Goal: Information Seeking & Learning: Learn about a topic

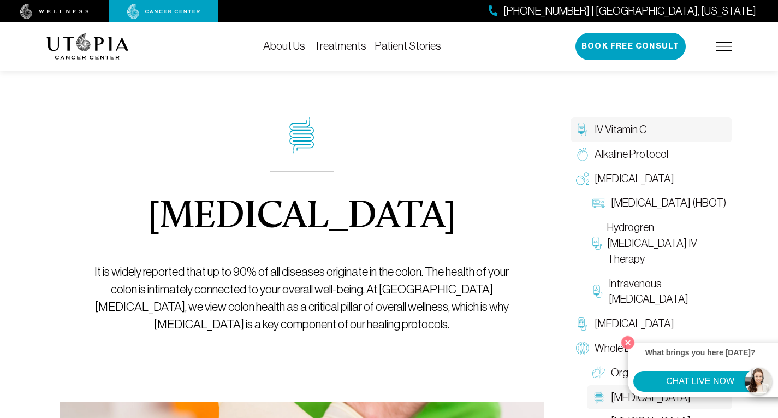
click at [628, 135] on span "IV Vitamin C" at bounding box center [621, 130] width 52 height 16
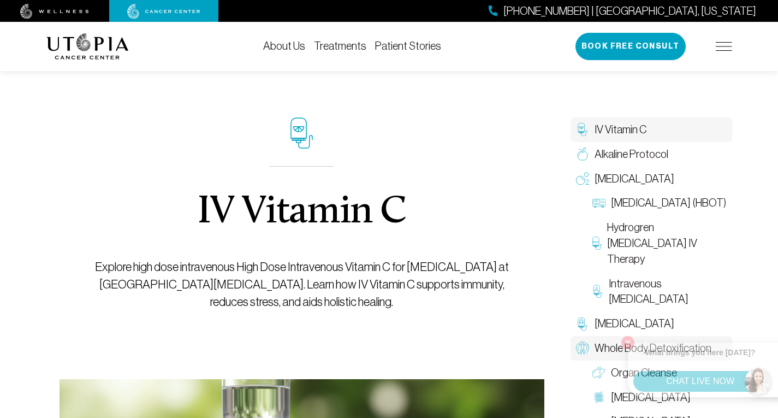
click at [627, 340] on span "Whole Body Detoxification" at bounding box center [653, 348] width 117 height 16
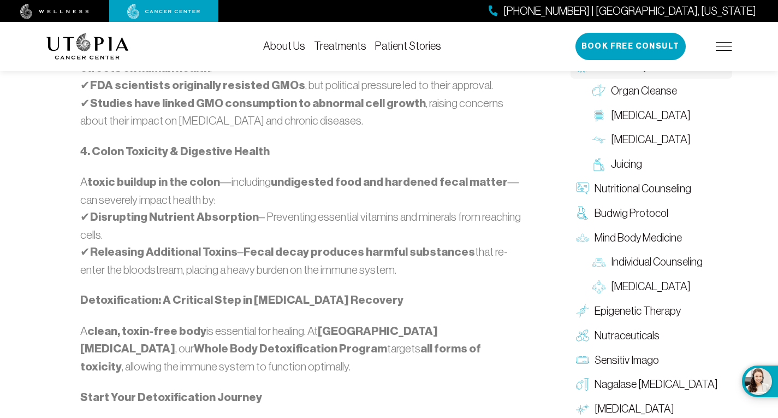
scroll to position [1208, 0]
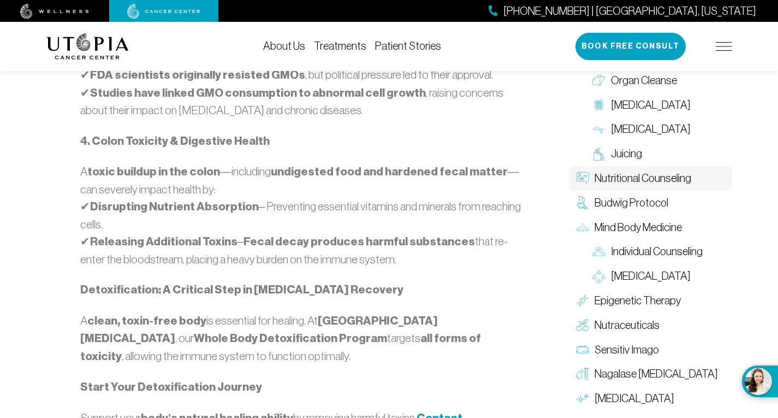
click at [647, 186] on span "Nutritional Counseling" at bounding box center [643, 178] width 97 height 16
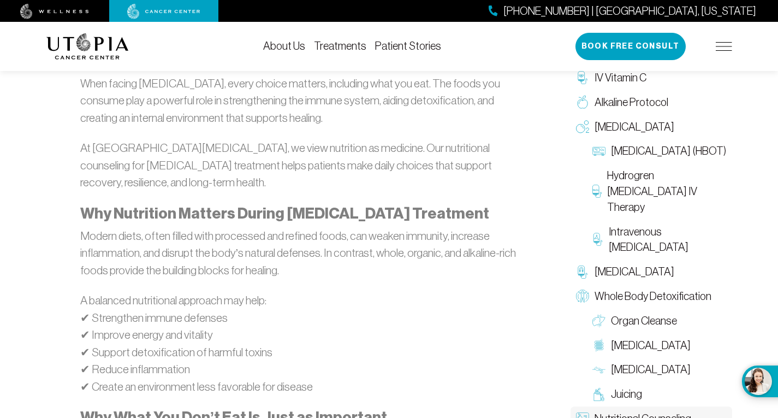
scroll to position [1096, 0]
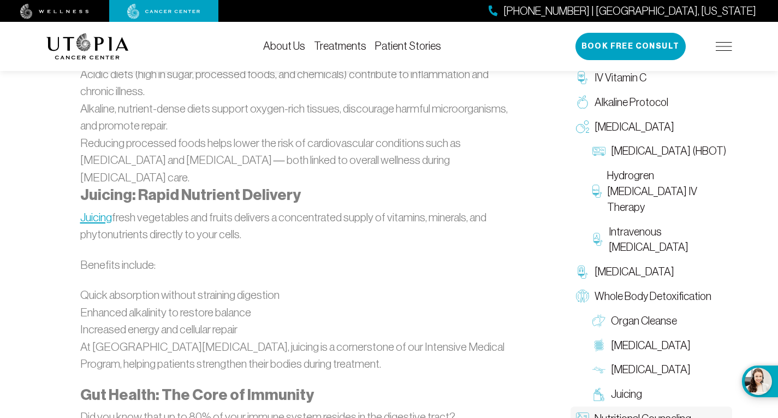
click at [98, 211] on link "Juicing" at bounding box center [96, 217] width 32 height 13
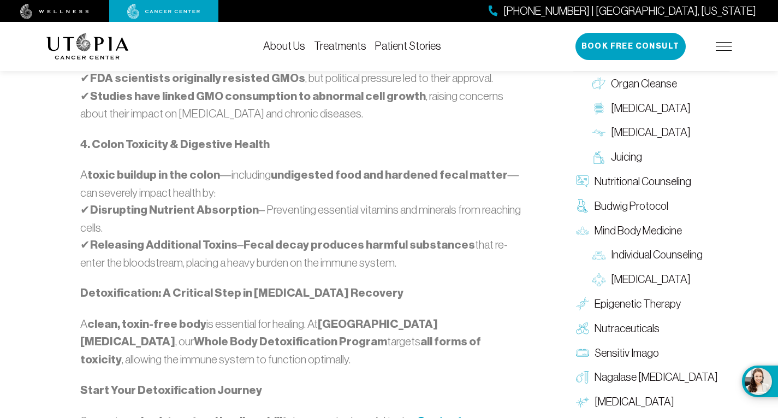
scroll to position [1208, 0]
